Goal: Navigation & Orientation: Find specific page/section

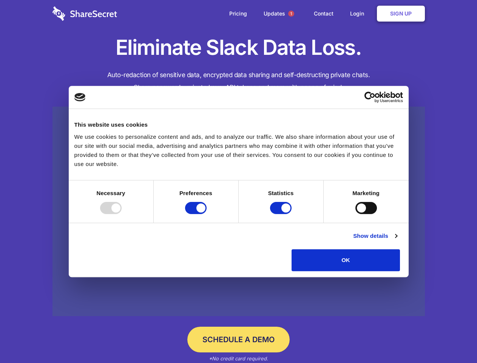
click at [122, 214] on div at bounding box center [111, 208] width 22 height 12
click at [207, 214] on input "Preferences" at bounding box center [196, 208] width 22 height 12
checkbox input "false"
click at [282, 214] on input "Statistics" at bounding box center [281, 208] width 22 height 12
checkbox input "false"
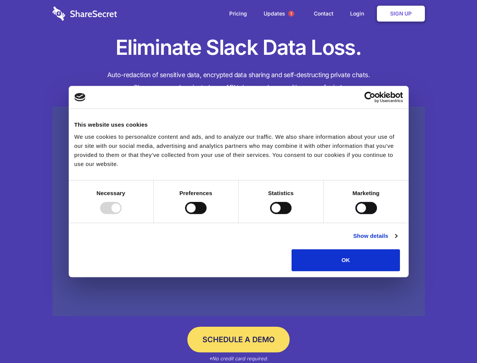
click at [356, 214] on input "Marketing" at bounding box center [367, 208] width 22 height 12
checkbox input "true"
click at [397, 240] on link "Show details" at bounding box center [375, 235] width 44 height 9
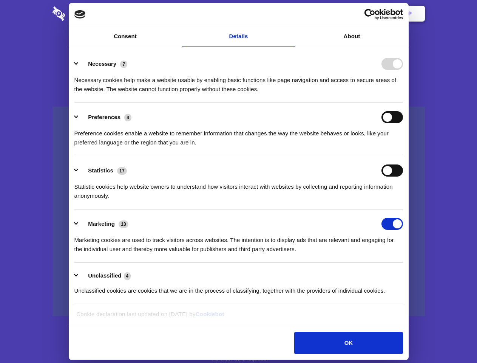
click at [403, 103] on li "Necessary 7 Necessary cookies help make a website usable by enabling basic func…" at bounding box center [238, 76] width 329 height 53
click at [291, 14] on span "1" at bounding box center [291, 14] width 6 height 6
